Goal: Check status: Check status

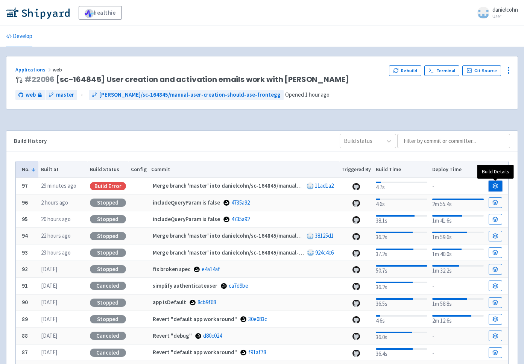
click at [499, 189] on link at bounding box center [496, 186] width 14 height 11
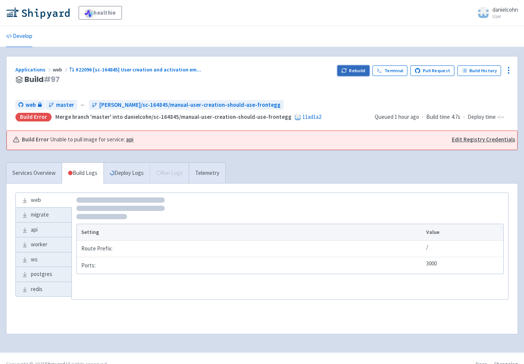
click at [353, 68] on button "Rebuild" at bounding box center [353, 70] width 32 height 11
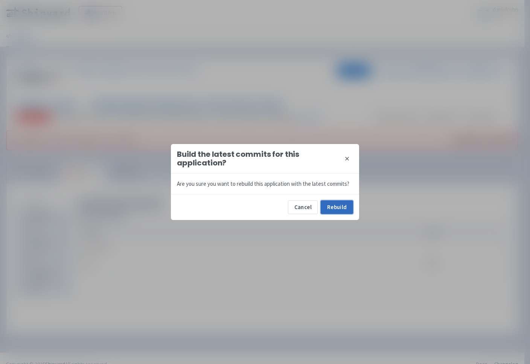
click at [350, 214] on button "Rebuild" at bounding box center [336, 207] width 32 height 14
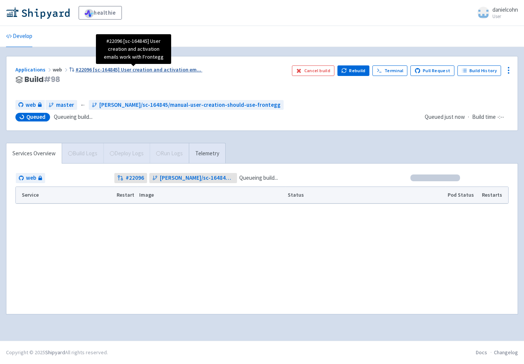
click at [105, 70] on span "#22096 [sc-164845] User creation and activation em ..." at bounding box center [139, 69] width 126 height 7
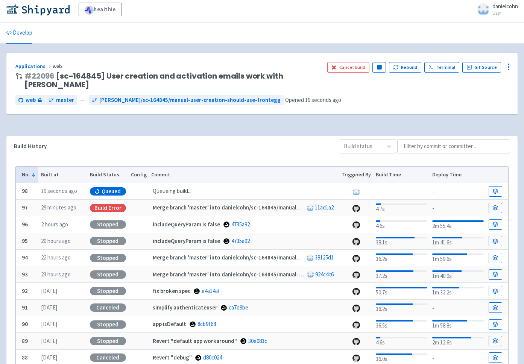
scroll to position [6, 0]
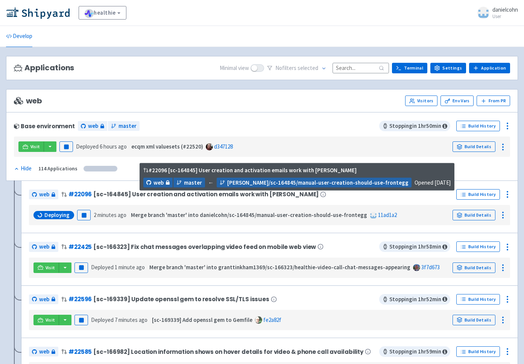
click at [159, 196] on span "[sc-164845] User creation and activation emails work with Frontegg" at bounding box center [205, 194] width 225 height 6
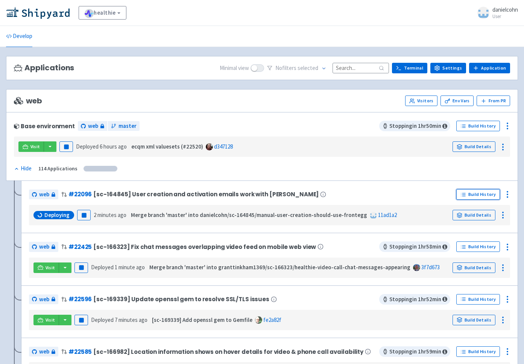
click at [468, 194] on link "Build History" at bounding box center [478, 194] width 44 height 11
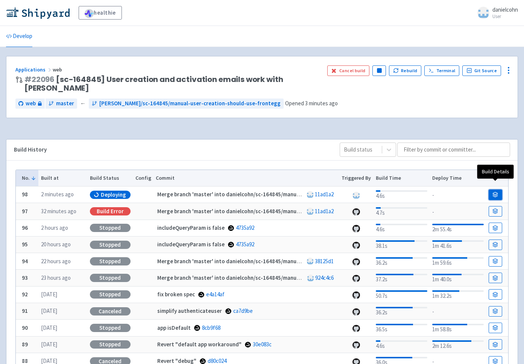
click at [496, 192] on icon at bounding box center [495, 195] width 6 height 6
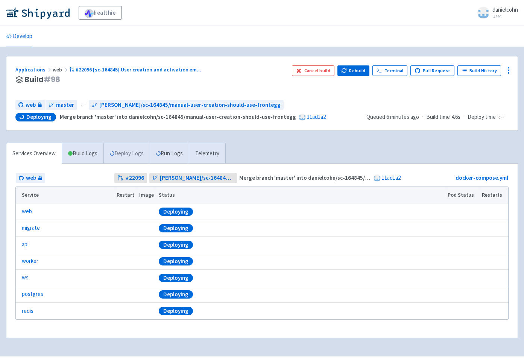
click at [138, 158] on link "Deploy Logs" at bounding box center [126, 153] width 46 height 21
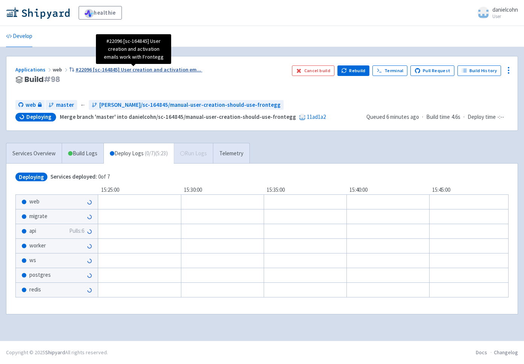
click at [179, 71] on span "#22096 [sc-164845] User creation and activation em ..." at bounding box center [139, 69] width 126 height 7
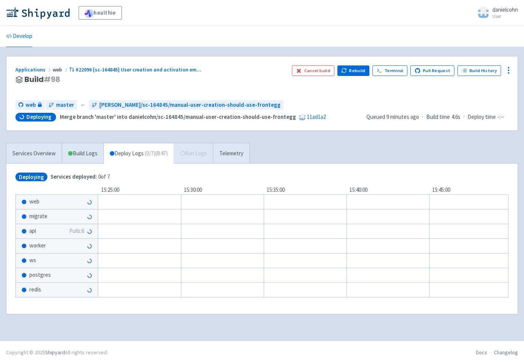
click at [32, 229] on span "api" at bounding box center [32, 231] width 7 height 9
click at [33, 233] on span "api" at bounding box center [32, 231] width 7 height 9
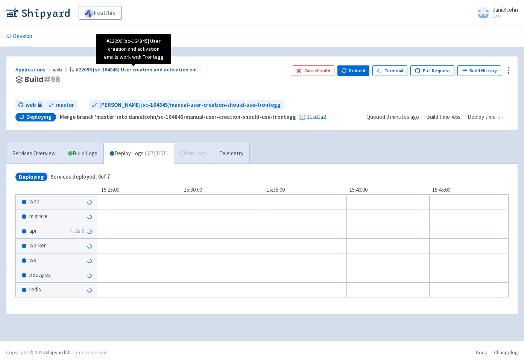
click at [162, 70] on span "#22096 [sc-164845] User creation and activation em ..." at bounding box center [139, 69] width 126 height 7
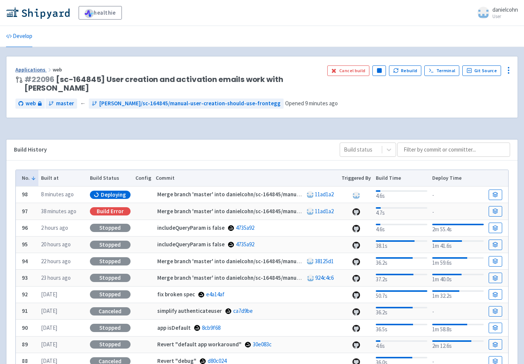
click at [38, 68] on link "Applications" at bounding box center [33, 69] width 37 height 7
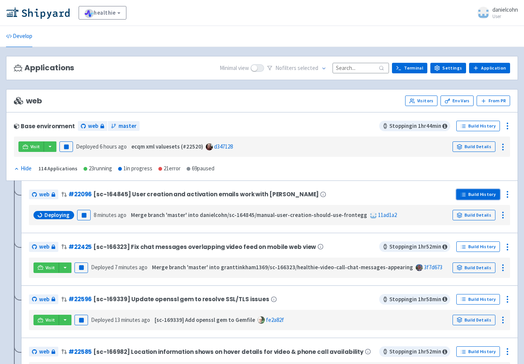
click at [470, 191] on link "Build History" at bounding box center [478, 194] width 44 height 11
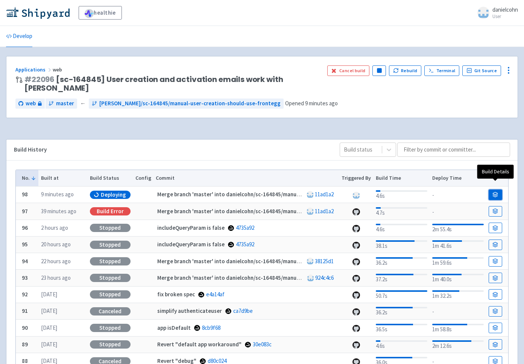
click at [497, 192] on icon at bounding box center [495, 195] width 6 height 6
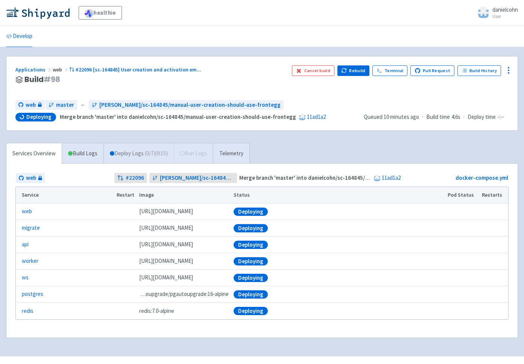
click at [159, 155] on span "( 0 / 7 ) (9:15)" at bounding box center [156, 153] width 23 height 9
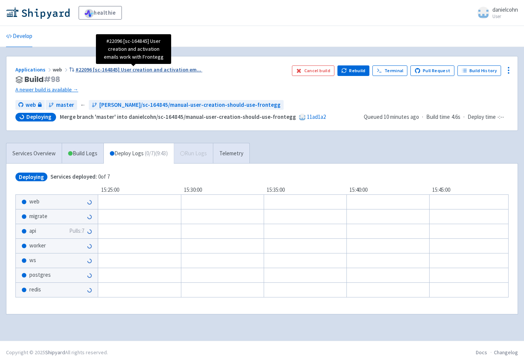
click at [178, 71] on span "#22096 [sc-164845] User creation and activation em ..." at bounding box center [139, 69] width 126 height 7
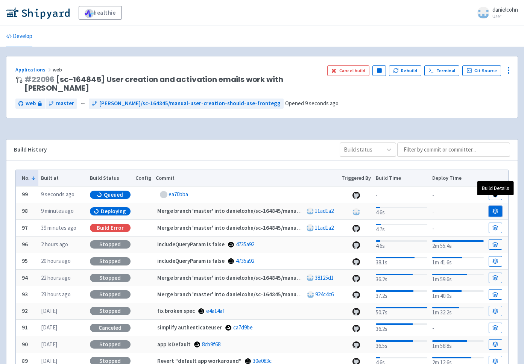
click at [494, 206] on link at bounding box center [496, 211] width 14 height 11
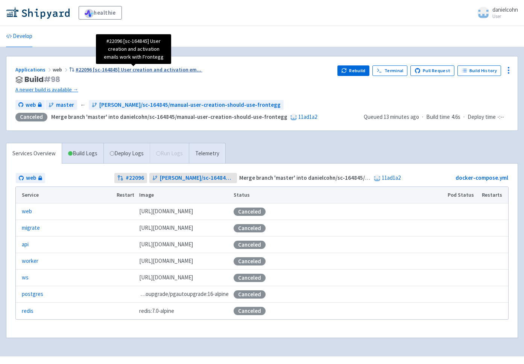
click at [165, 72] on span "#22096 [sc-164845] User creation and activation em ..." at bounding box center [139, 69] width 126 height 7
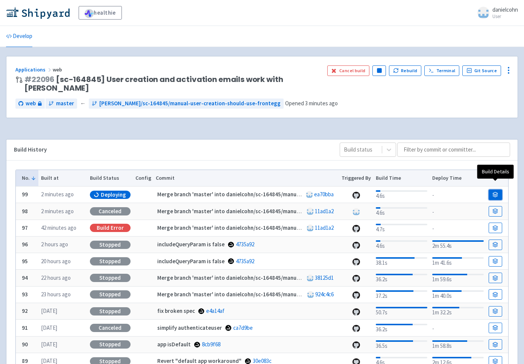
click at [495, 192] on icon at bounding box center [495, 195] width 6 height 6
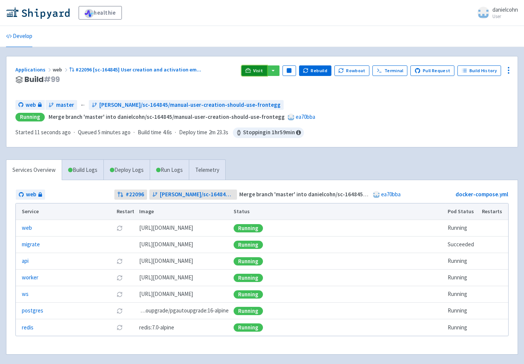
click at [258, 70] on link "Visit" at bounding box center [254, 70] width 26 height 11
click at [263, 74] on span "Visit" at bounding box center [258, 71] width 10 height 6
